Goal: Information Seeking & Learning: Learn about a topic

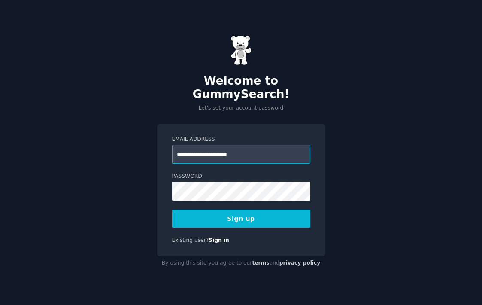
type input "**********"
click at [255, 146] on input "**********" at bounding box center [241, 154] width 138 height 19
click at [266, 149] on input "**********" at bounding box center [241, 154] width 138 height 19
click at [199, 219] on button "Sign up" at bounding box center [241, 219] width 138 height 18
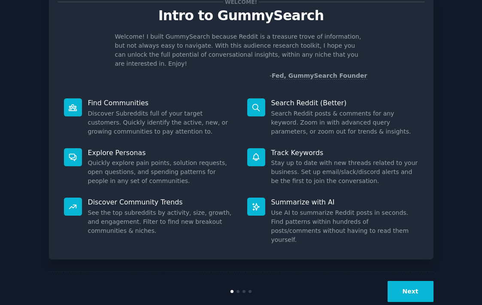
click at [238, 275] on div "Next" at bounding box center [241, 292] width 385 height 40
click at [416, 281] on button "Next" at bounding box center [411, 291] width 46 height 21
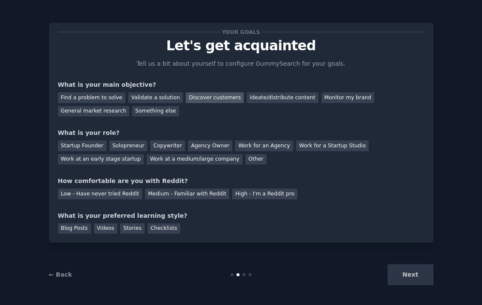
click at [200, 101] on div "Discover customers" at bounding box center [215, 97] width 58 height 11
click at [87, 115] on div "General market research" at bounding box center [94, 111] width 72 height 11
click at [199, 101] on div "Discover customers" at bounding box center [215, 97] width 58 height 11
click at [185, 159] on div "Work at a medium/large company" at bounding box center [194, 159] width 95 height 11
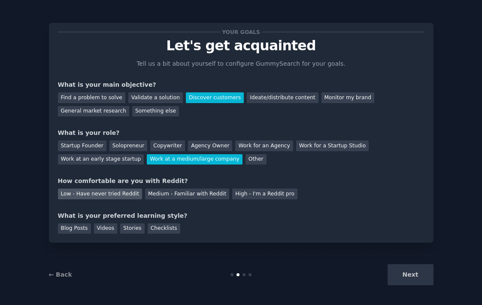
click at [109, 195] on div "Low - Have never tried Reddit" at bounding box center [100, 194] width 84 height 11
click at [107, 232] on div "Videos" at bounding box center [106, 228] width 24 height 11
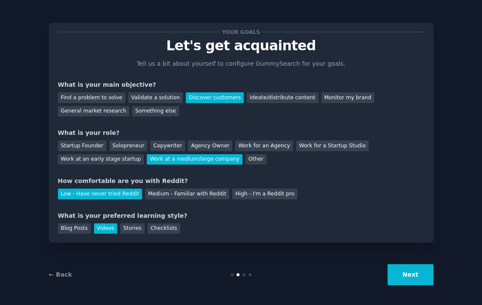
click at [409, 273] on button "Next" at bounding box center [411, 274] width 46 height 21
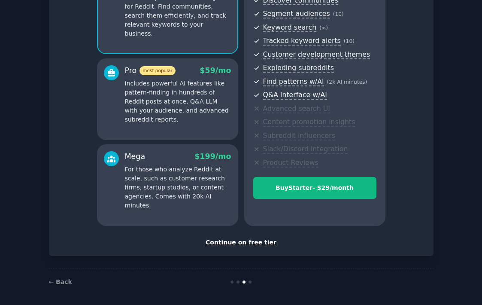
scroll to position [104, 0]
click at [249, 241] on div "Continue on free tier" at bounding box center [241, 242] width 367 height 9
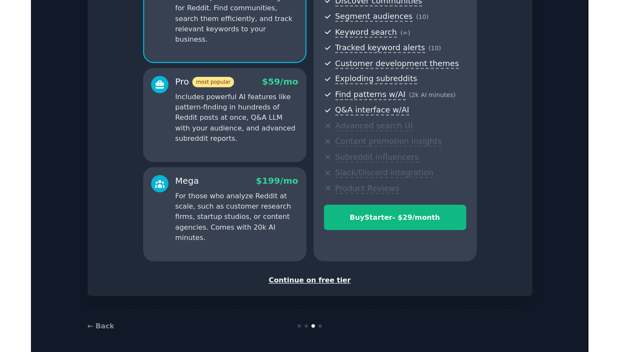
scroll to position [30, 0]
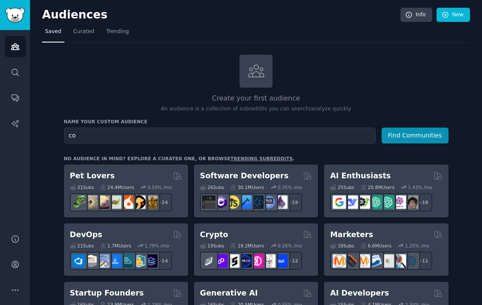
type input "c"
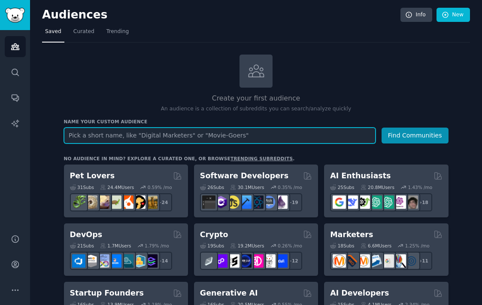
click at [177, 132] on input "text" at bounding box center [220, 136] width 312 height 16
paste input "conscious consumers"
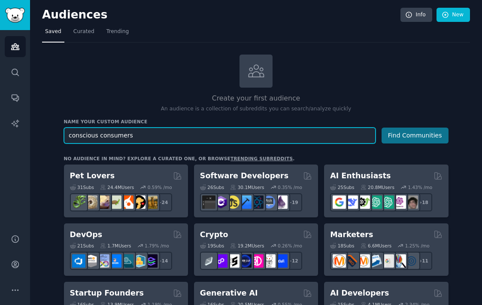
type input "conscious consumers"
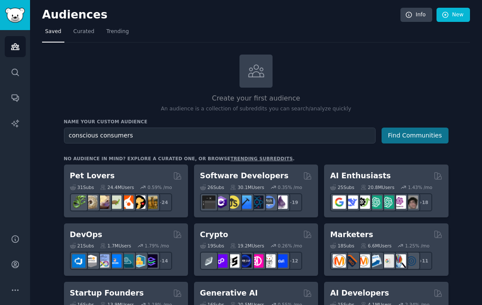
click at [416, 135] on button "Find Communities" at bounding box center [415, 136] width 67 height 16
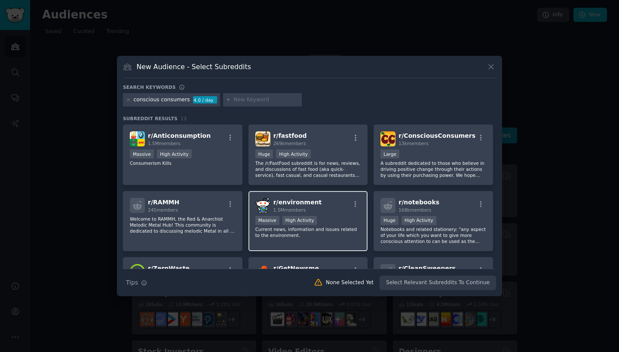
scroll to position [3, 0]
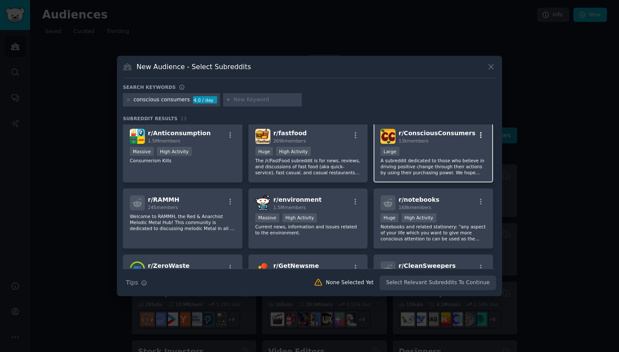
click at [480, 135] on icon "button" at bounding box center [481, 135] width 2 height 6
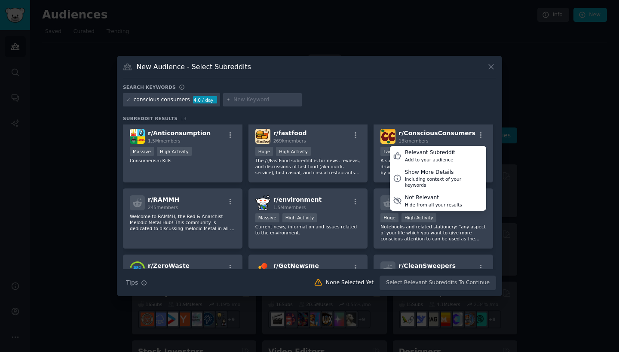
click at [449, 107] on div "conscious consumers 4.0 / day" at bounding box center [309, 101] width 373 height 17
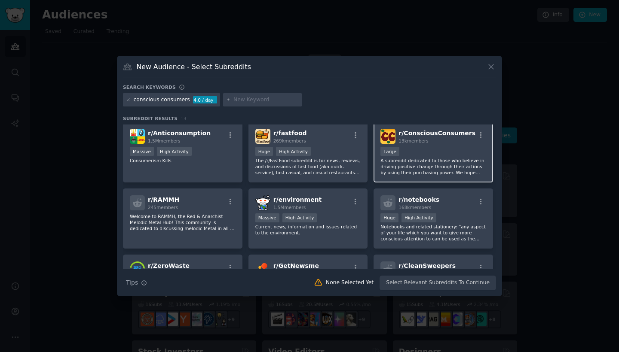
click at [449, 139] on div "13k members" at bounding box center [436, 141] width 77 height 6
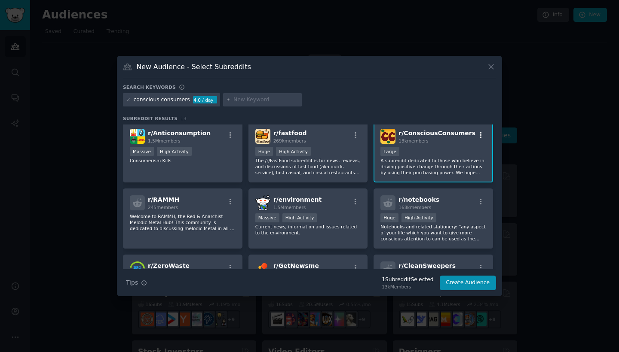
click at [477, 134] on icon "button" at bounding box center [481, 135] width 8 height 8
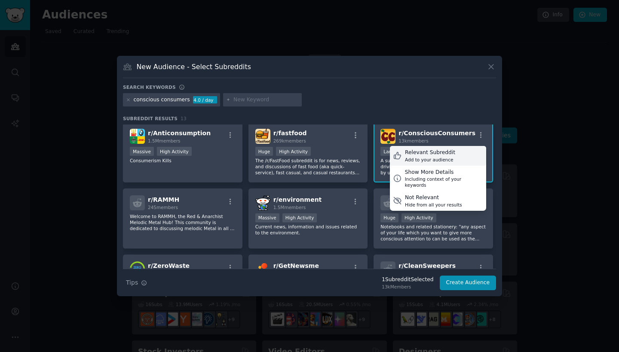
click at [443, 158] on div "Add to your audience" at bounding box center [430, 160] width 50 height 6
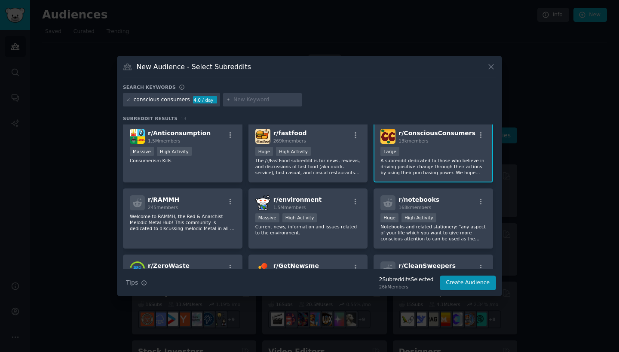
click at [443, 158] on p "A subreddit dedicated to those who believe in driving positive change through t…" at bounding box center [433, 167] width 106 height 18
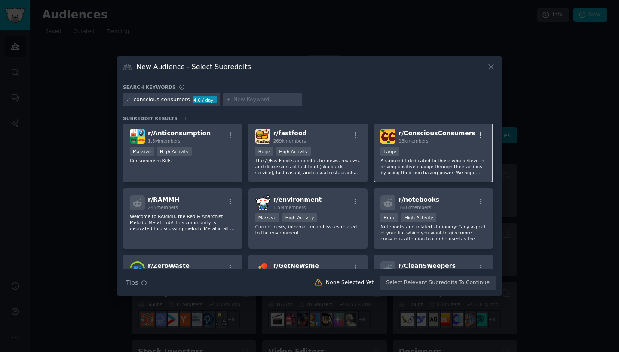
click at [480, 135] on icon "button" at bounding box center [481, 135] width 8 height 8
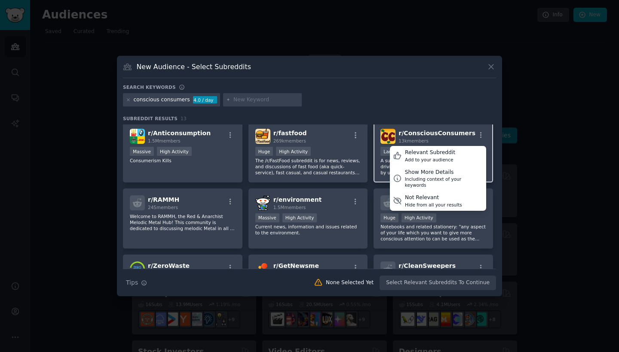
click at [471, 136] on div "r/ ConsciousConsumers 13k members Relevant Subreddit Add to your audience Show …" at bounding box center [433, 136] width 106 height 15
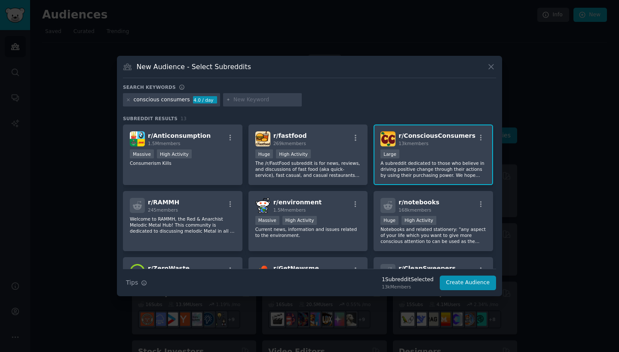
scroll to position [0, 0]
click at [470, 283] on button "Create Audience" at bounding box center [468, 283] width 57 height 15
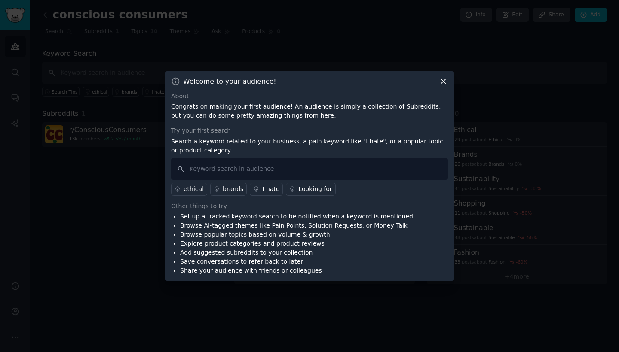
click at [445, 82] on icon at bounding box center [443, 81] width 9 height 9
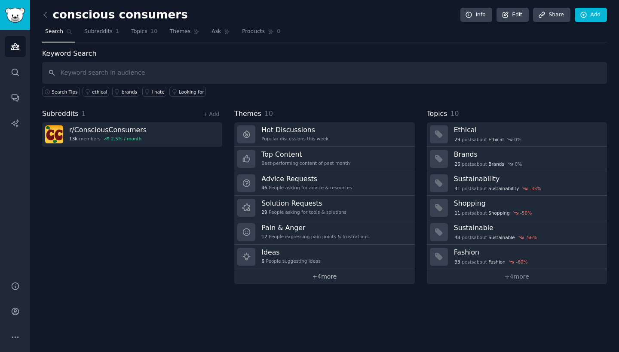
click at [327, 277] on link "+ 4 more" at bounding box center [324, 276] width 180 height 15
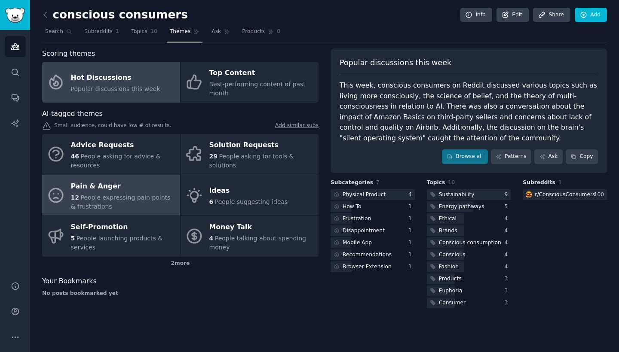
click at [94, 187] on div "Pain & Anger" at bounding box center [123, 187] width 105 height 14
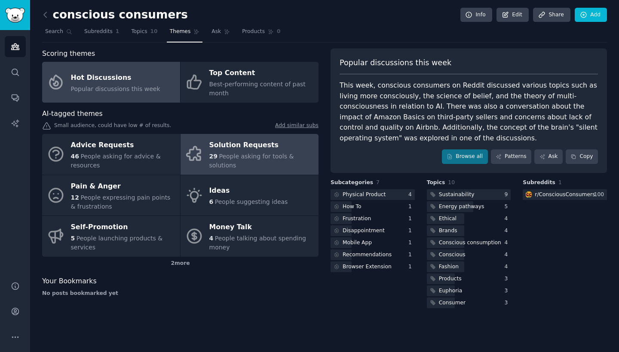
click at [246, 159] on span "People asking for tools & solutions" at bounding box center [251, 161] width 85 height 16
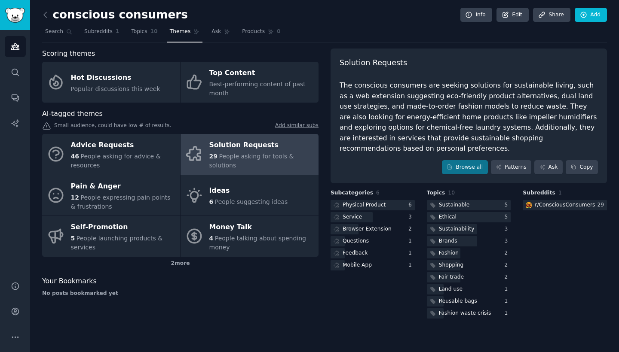
click at [246, 159] on span "People asking for tools & solutions" at bounding box center [251, 161] width 85 height 16
click at [456, 287] on div "Land use" at bounding box center [451, 290] width 24 height 8
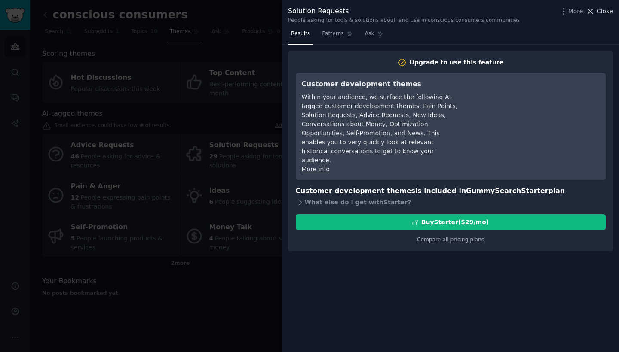
click at [482, 13] on icon at bounding box center [590, 11] width 9 height 9
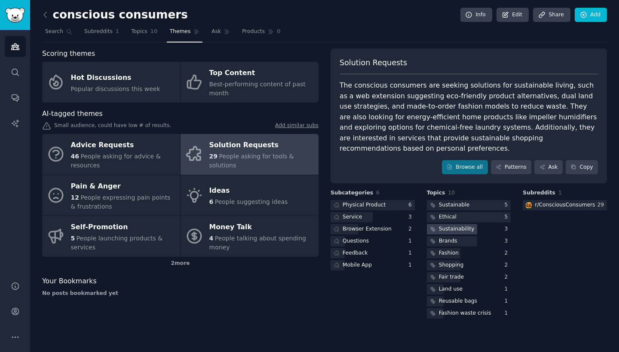
click at [446, 226] on div "Sustainability" at bounding box center [457, 230] width 36 height 8
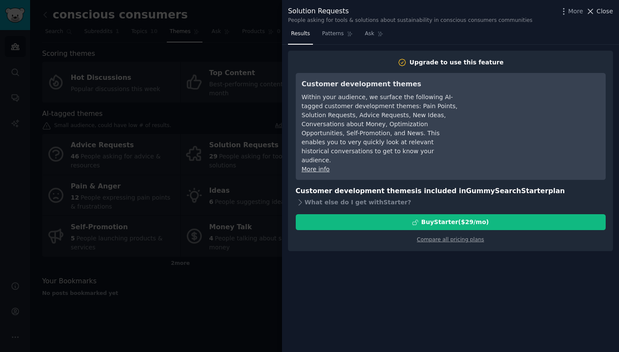
click at [482, 13] on icon at bounding box center [590, 11] width 9 height 9
